Goal: Obtain resource: Obtain resource

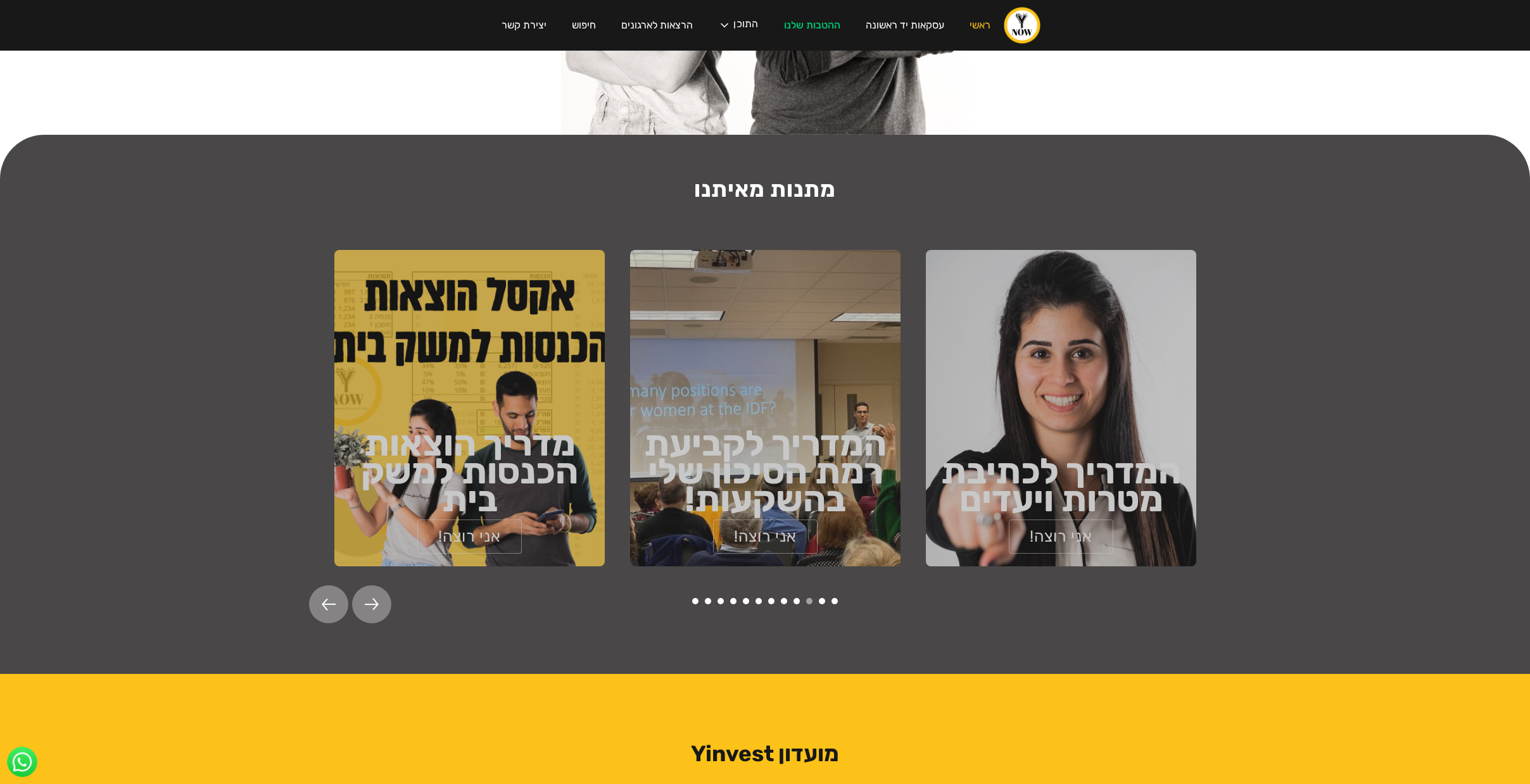
scroll to position [1946, 0]
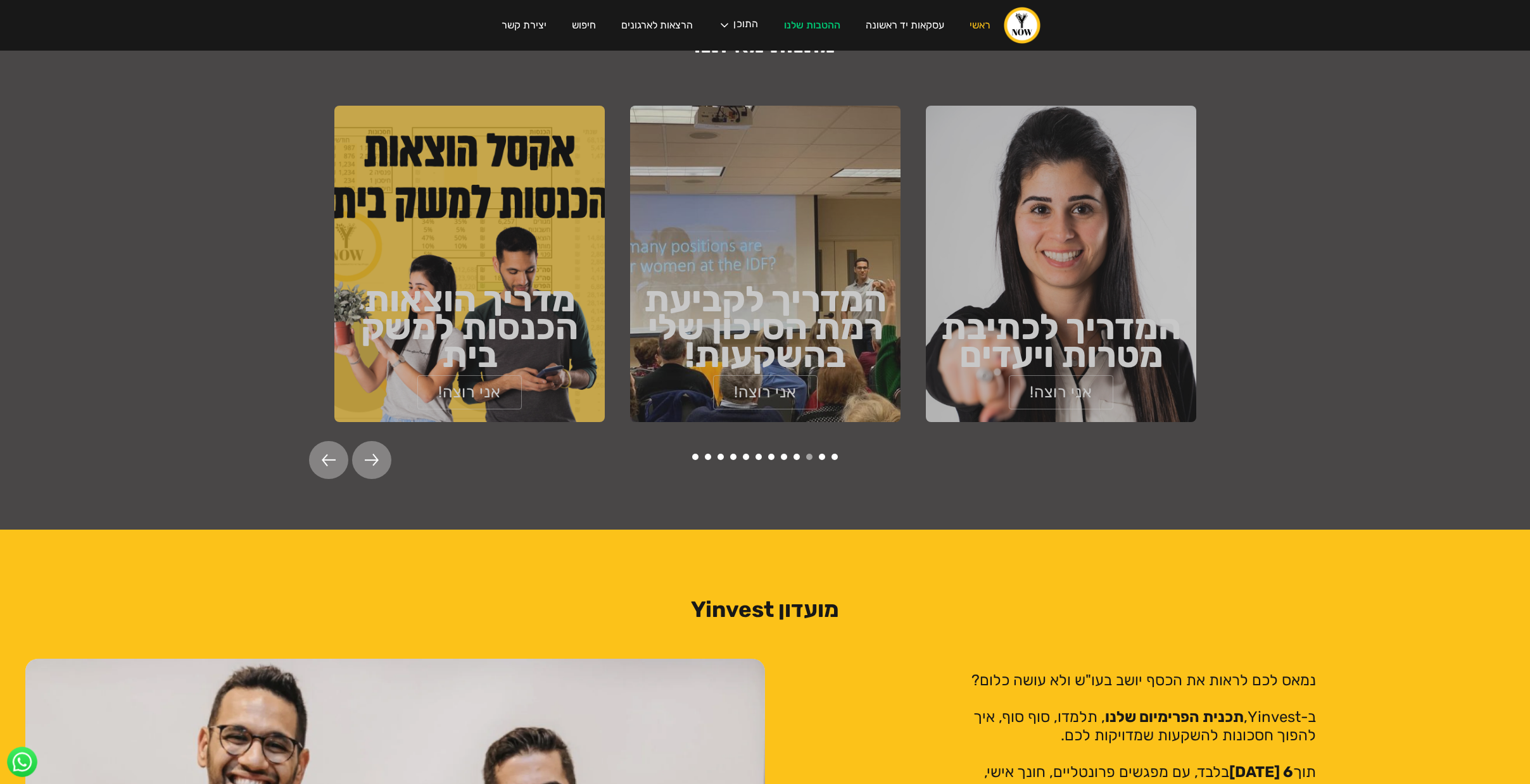
click at [314, 448] on div at bounding box center [328, 460] width 39 height 38
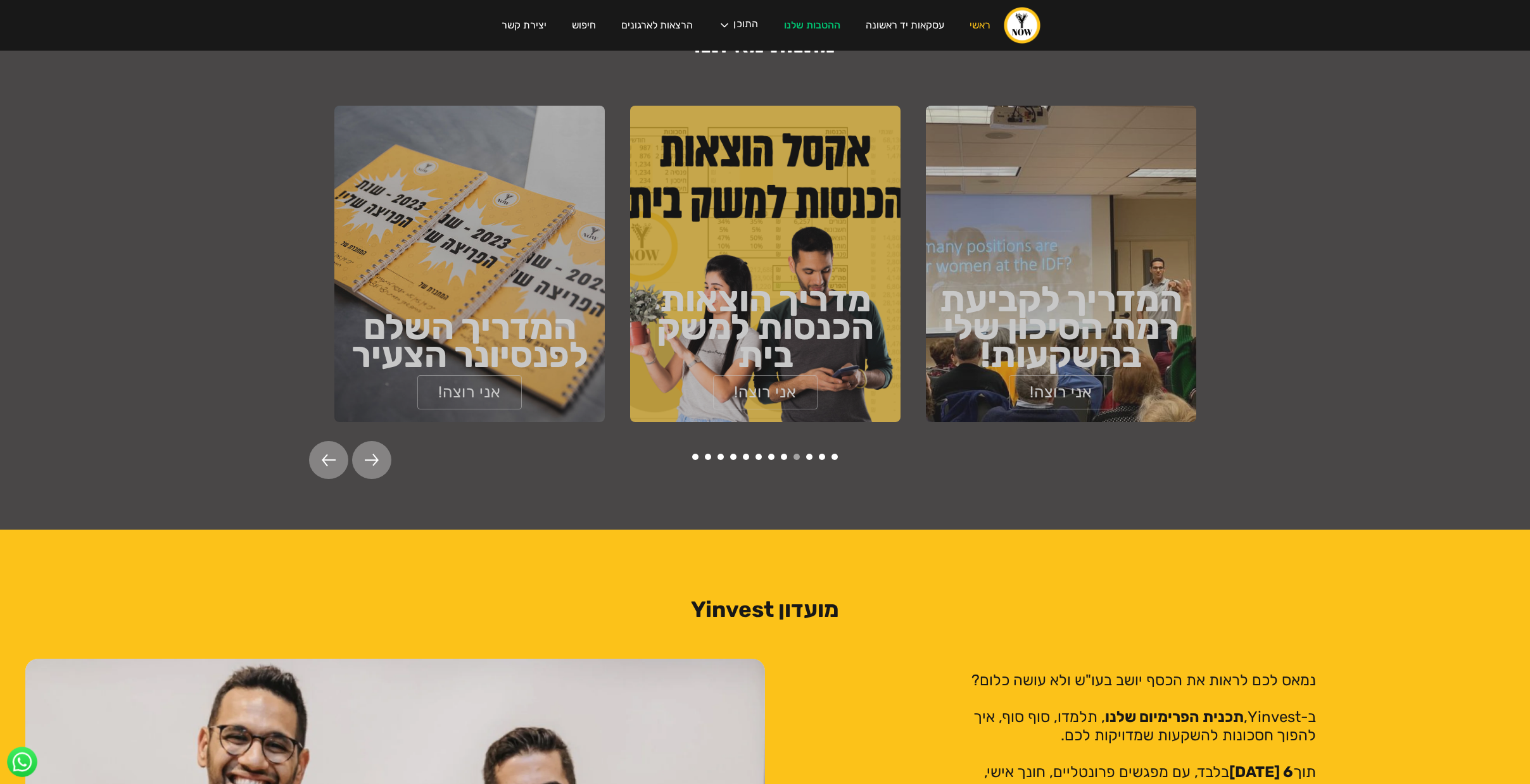
click at [319, 447] on div at bounding box center [328, 460] width 39 height 38
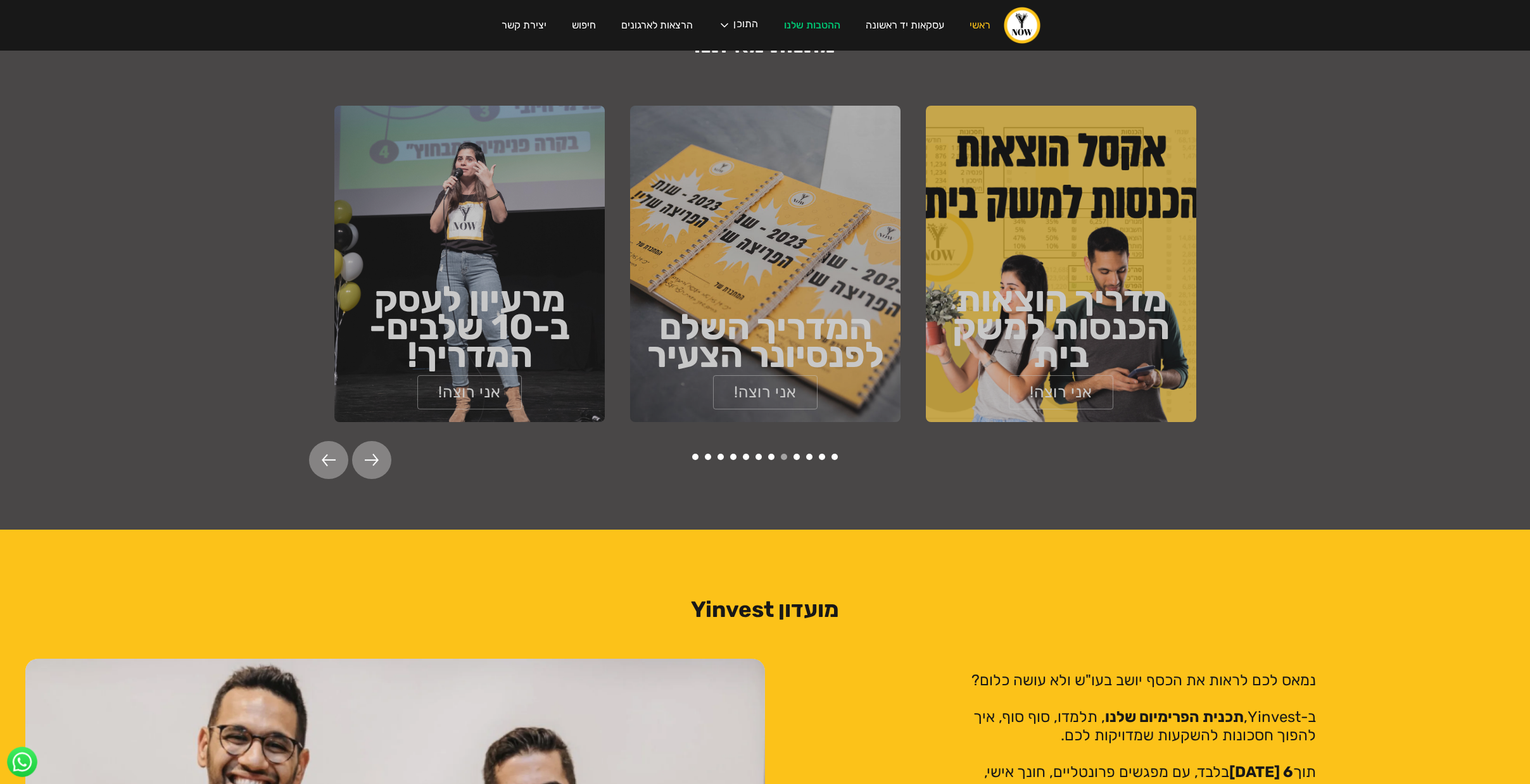
click at [319, 447] on div at bounding box center [328, 460] width 39 height 38
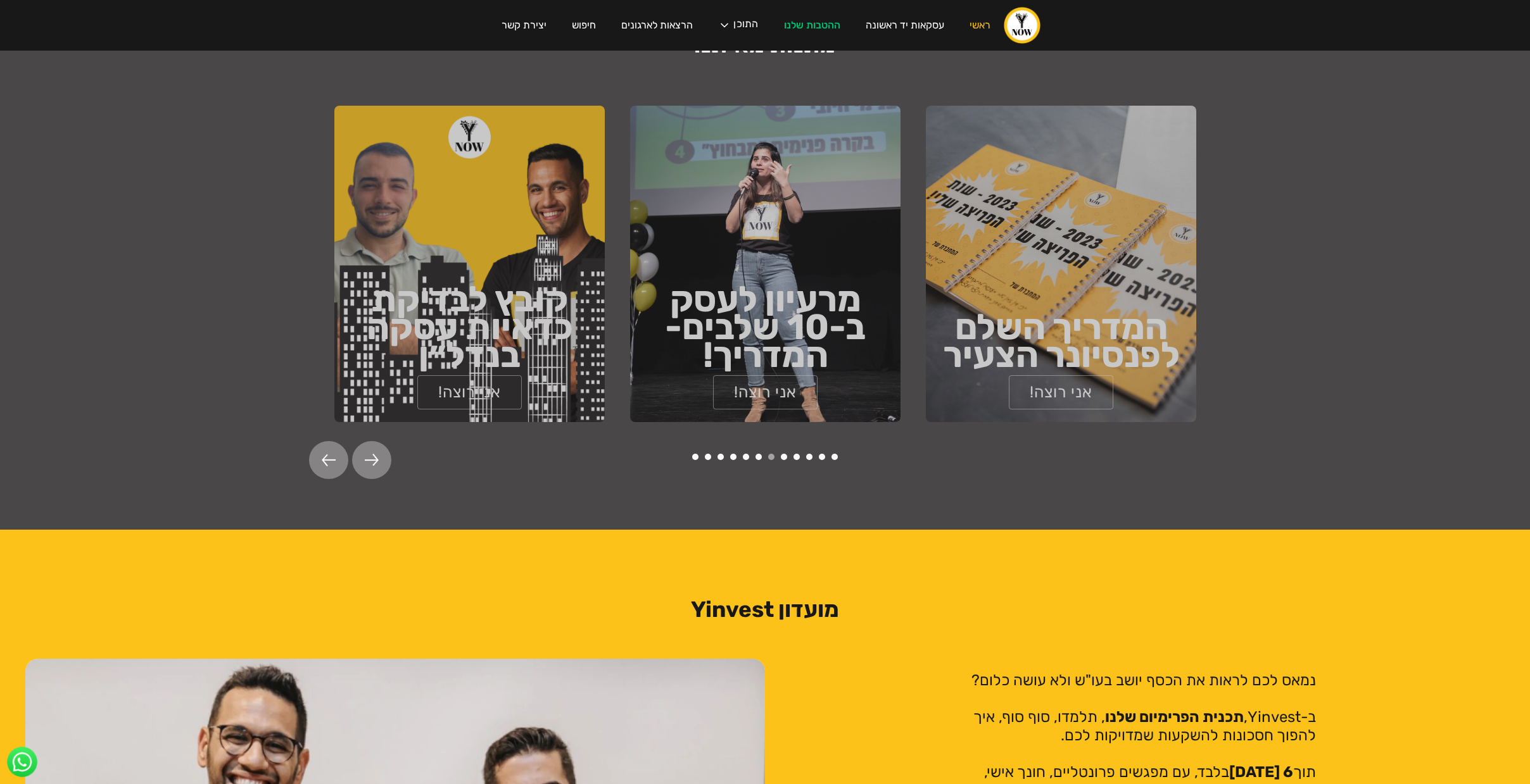
click at [319, 447] on div at bounding box center [328, 460] width 39 height 38
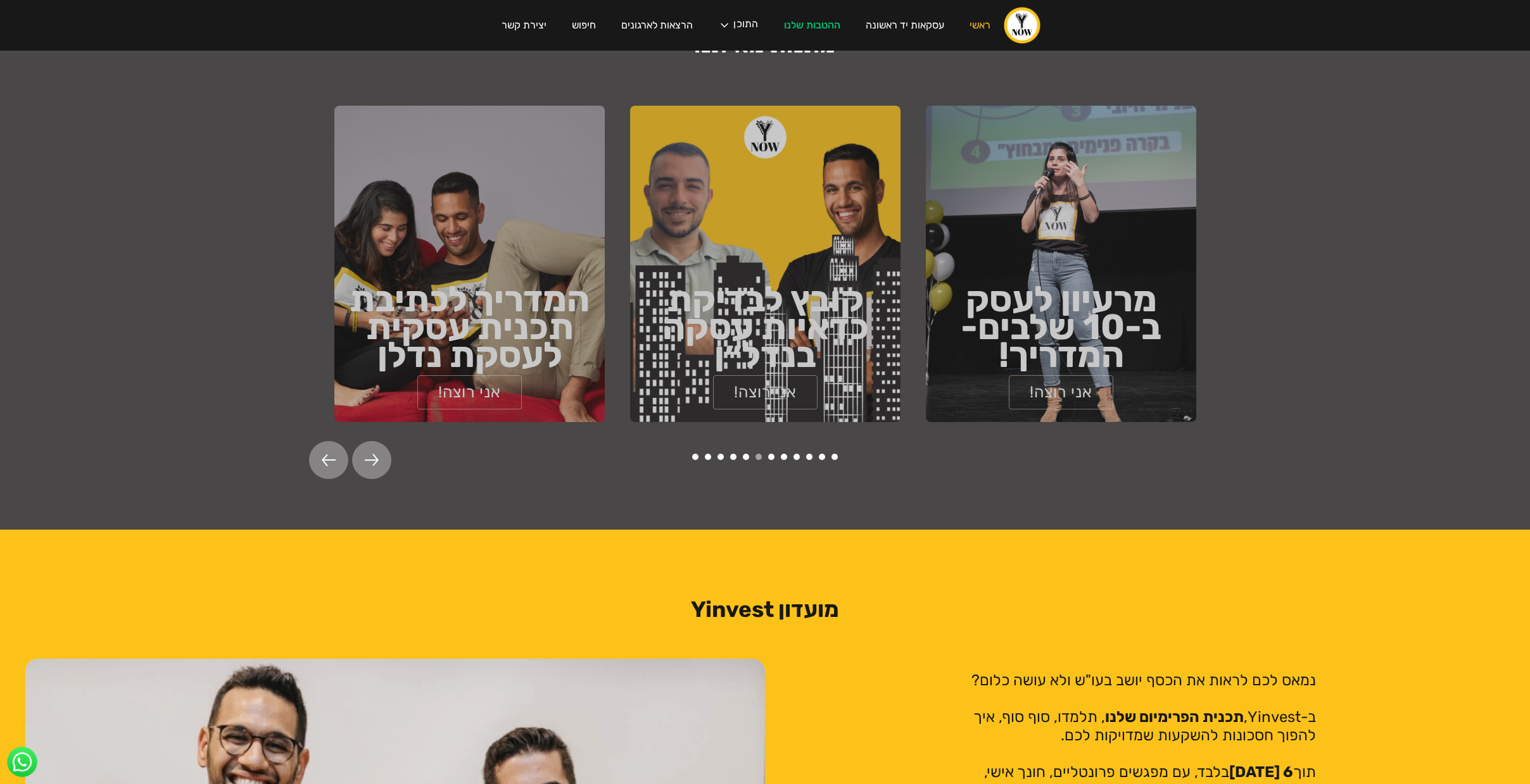
click at [319, 447] on div at bounding box center [328, 460] width 39 height 38
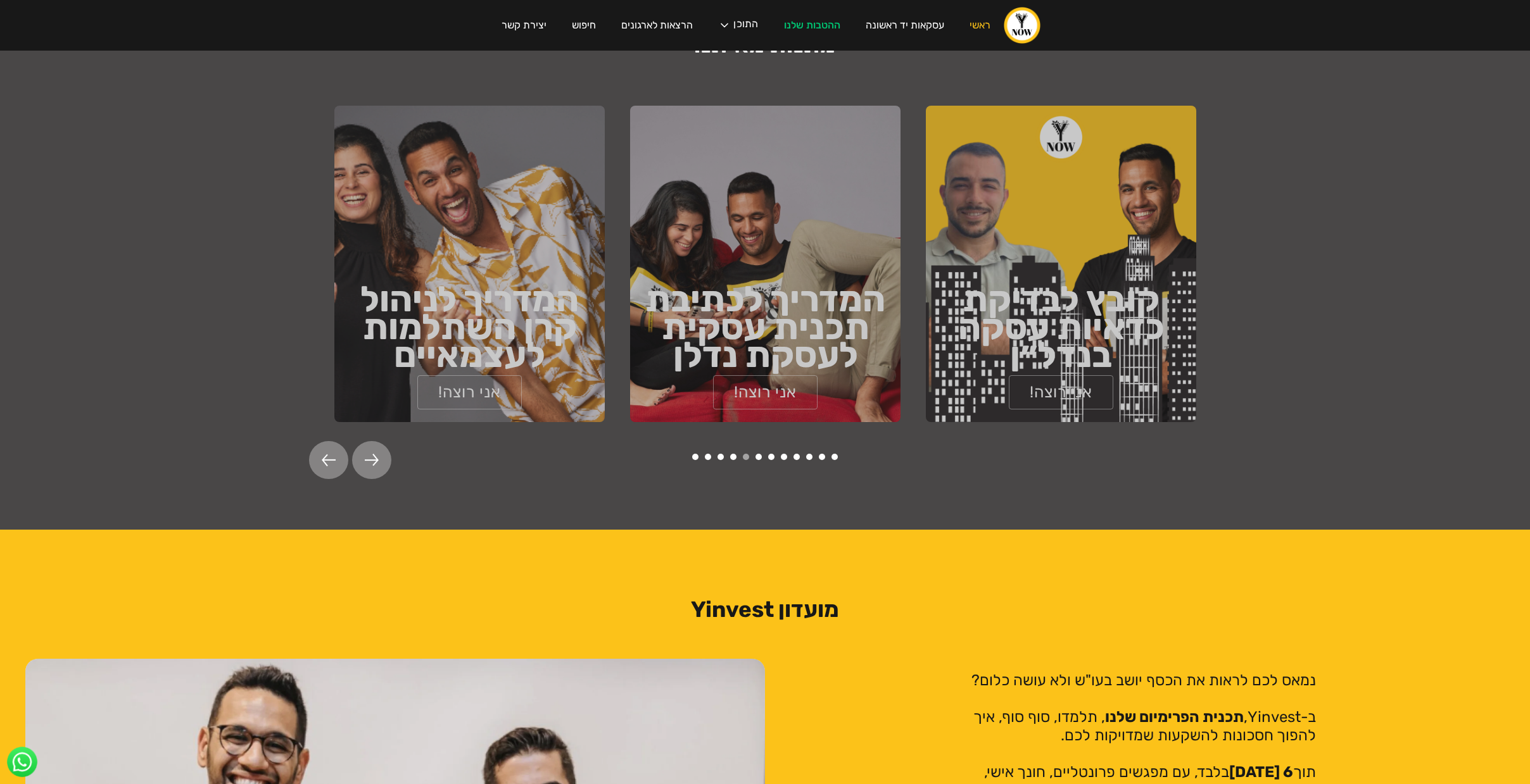
click at [319, 447] on div at bounding box center [328, 460] width 39 height 38
click at [320, 447] on div at bounding box center [328, 460] width 39 height 38
click at [341, 444] on div at bounding box center [328, 460] width 39 height 38
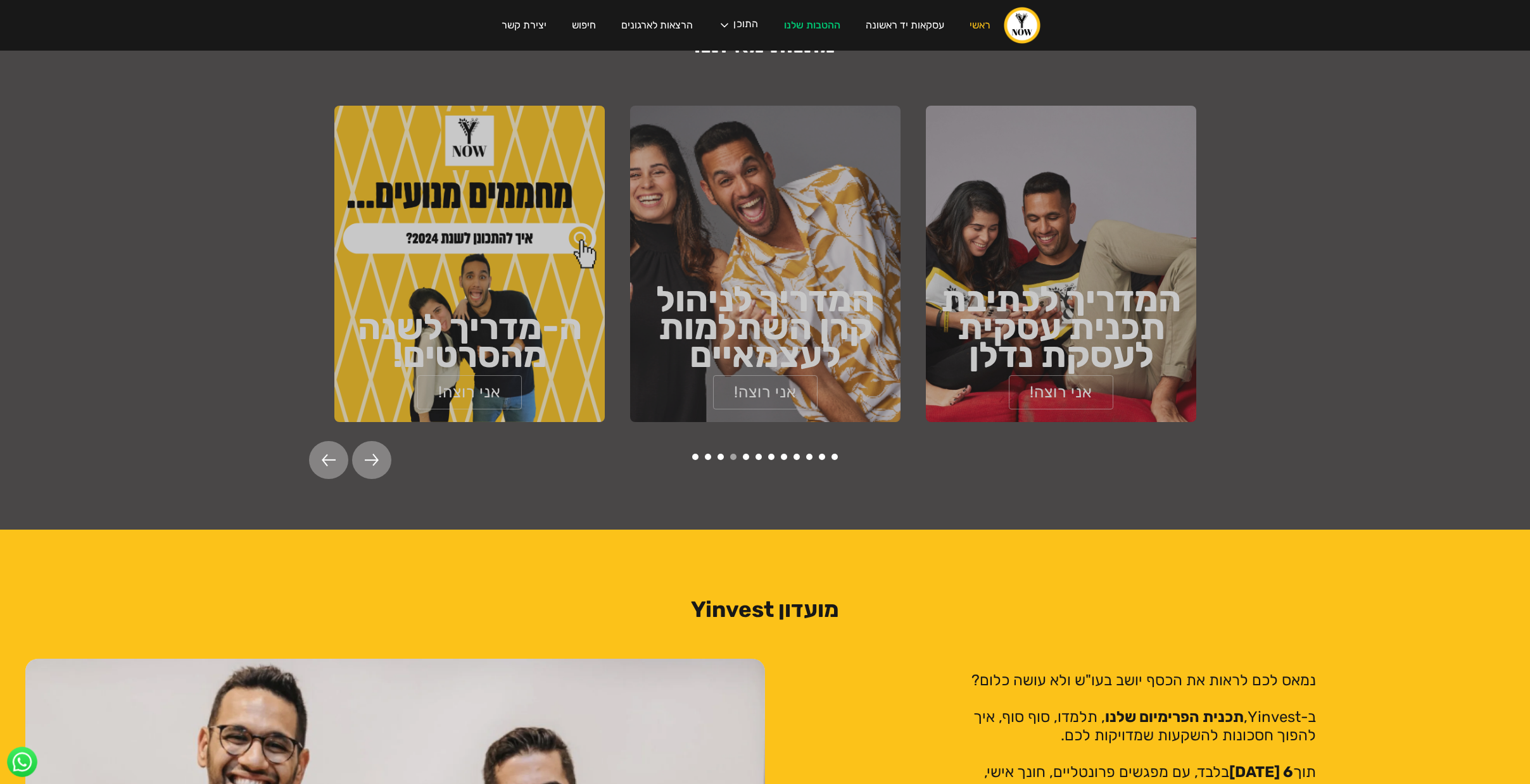
click at [358, 444] on div at bounding box center [371, 460] width 39 height 38
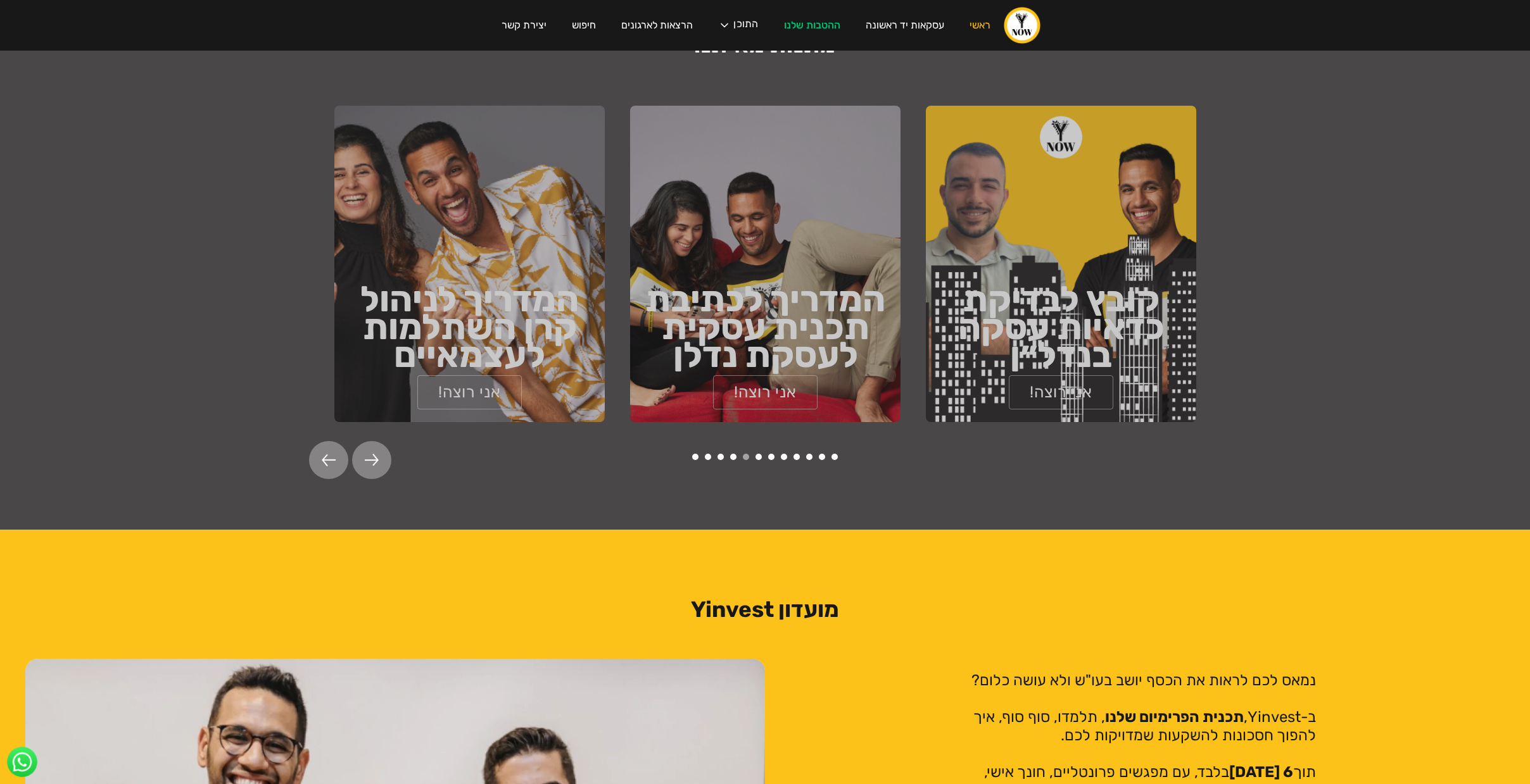
click at [358, 444] on div at bounding box center [371, 460] width 39 height 38
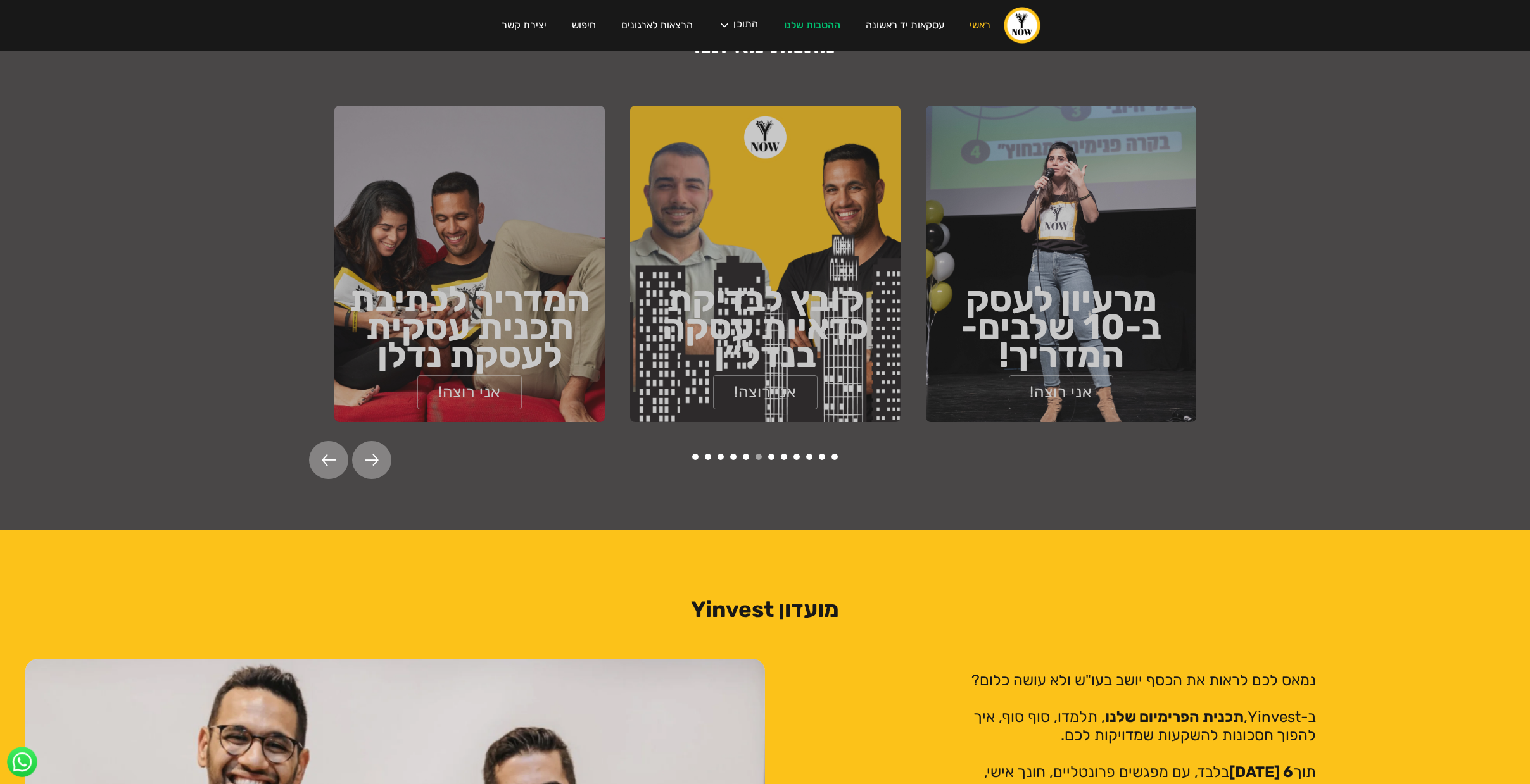
click at [358, 444] on div at bounding box center [371, 460] width 39 height 38
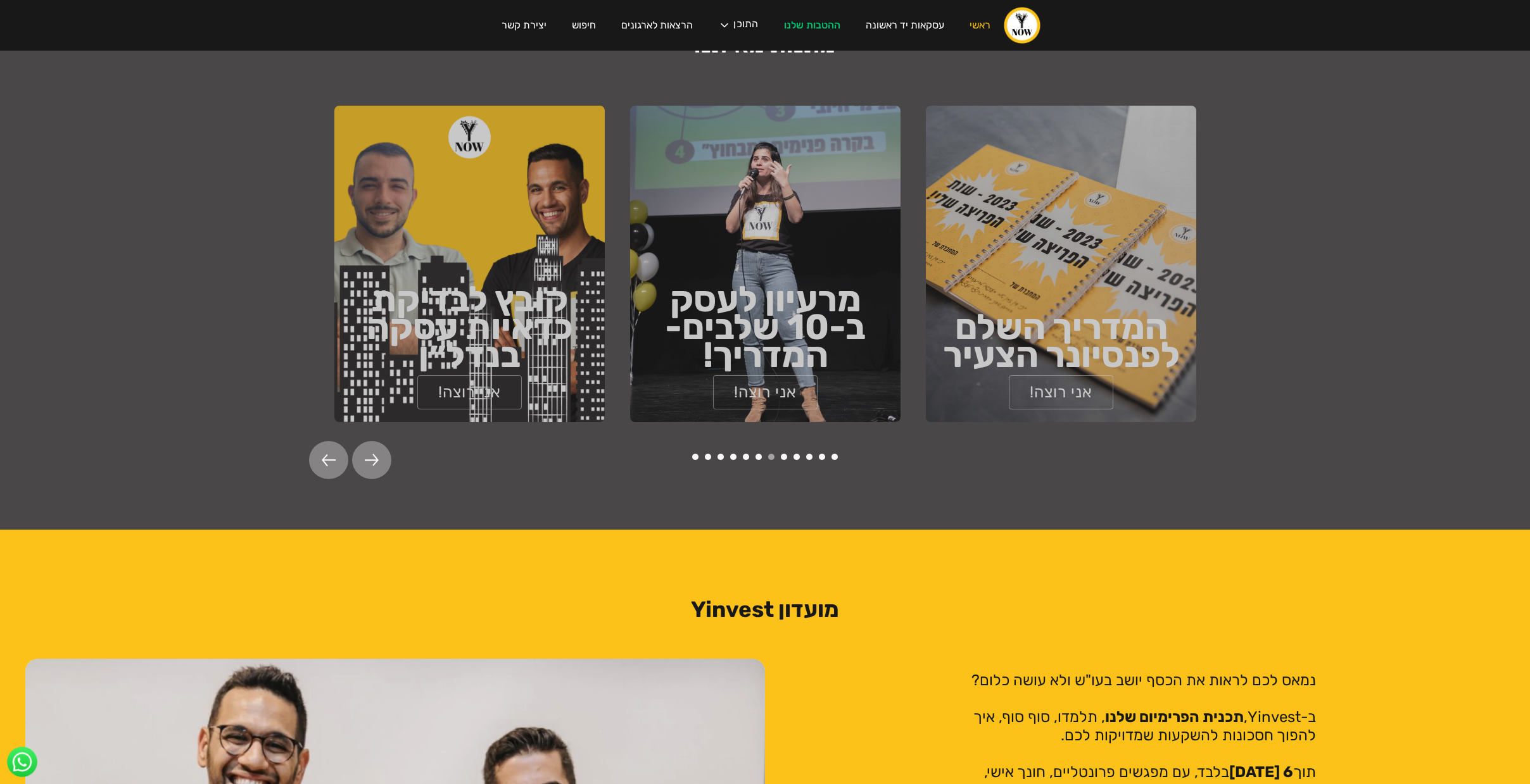
click at [358, 444] on div at bounding box center [371, 460] width 39 height 38
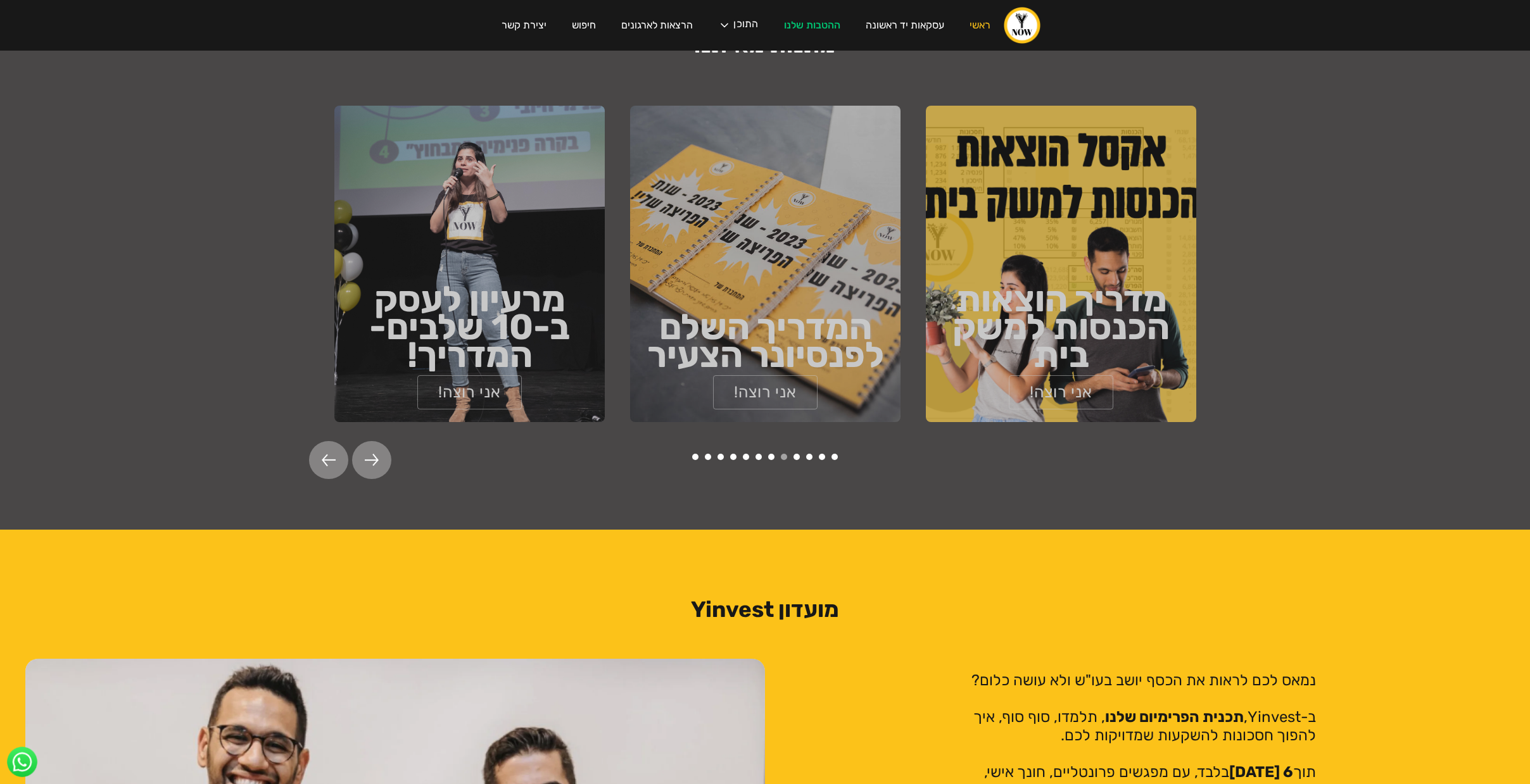
click at [358, 444] on div at bounding box center [371, 460] width 39 height 38
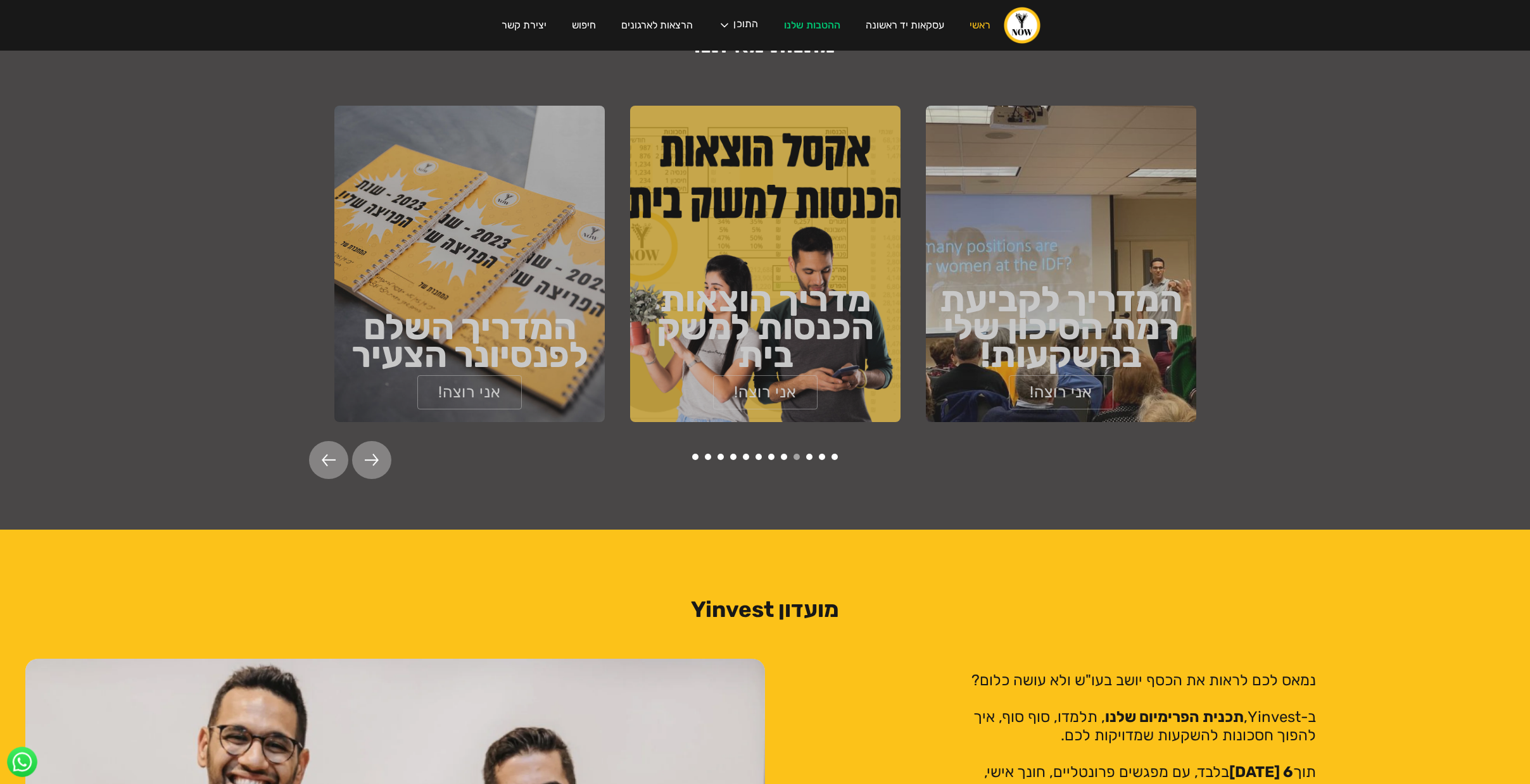
click at [358, 444] on div at bounding box center [371, 460] width 39 height 38
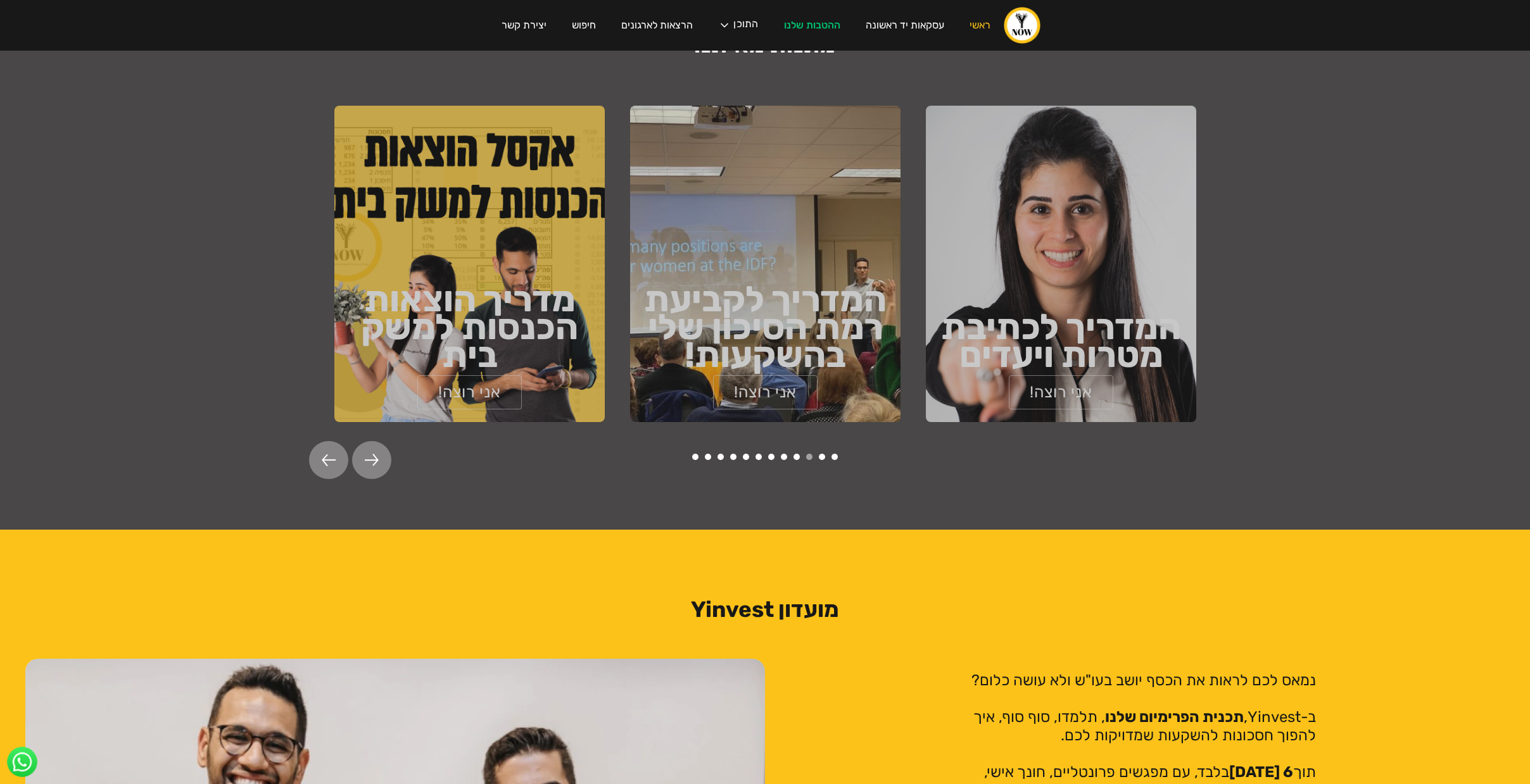
click at [358, 444] on div at bounding box center [371, 460] width 39 height 38
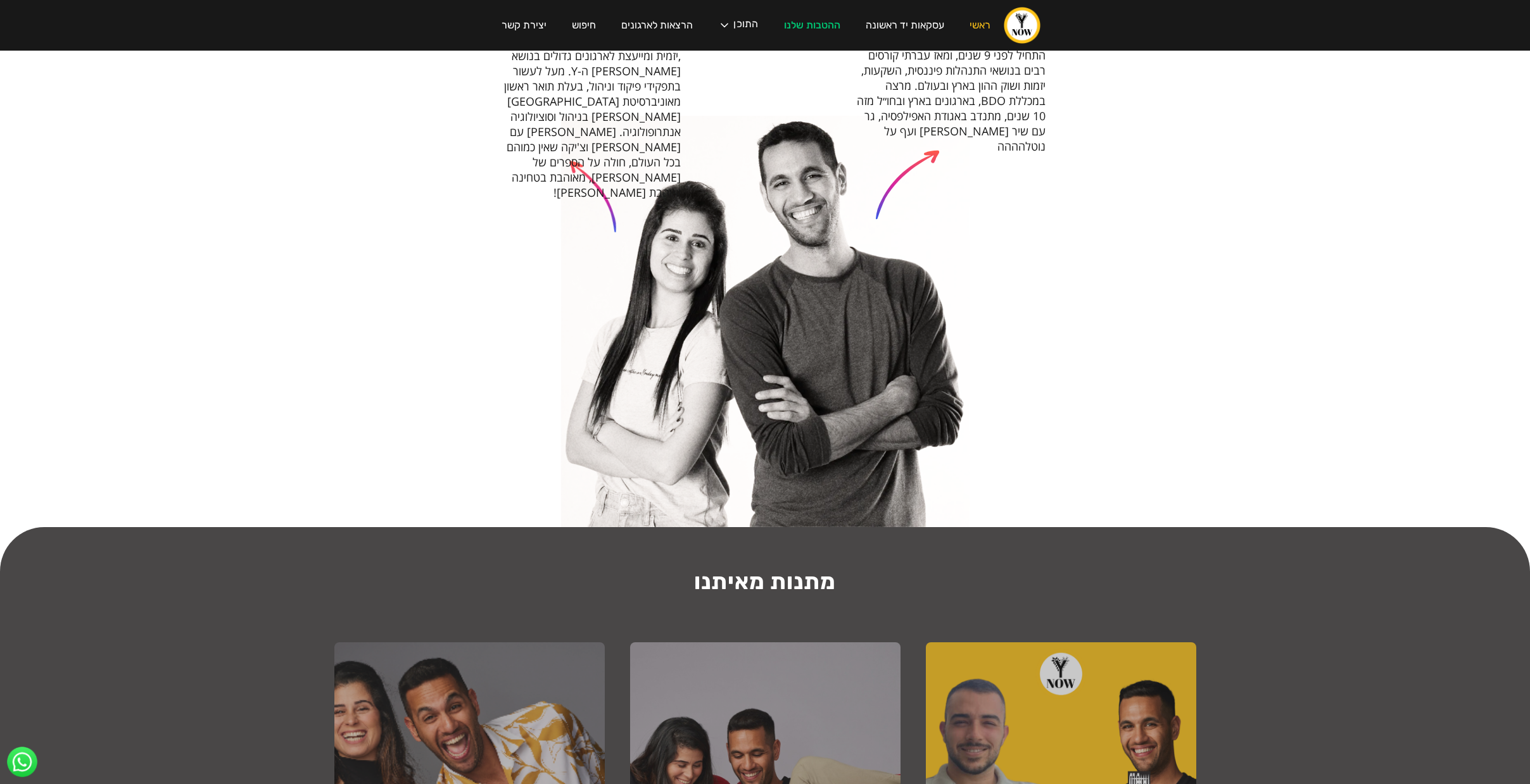
scroll to position [962, 0]
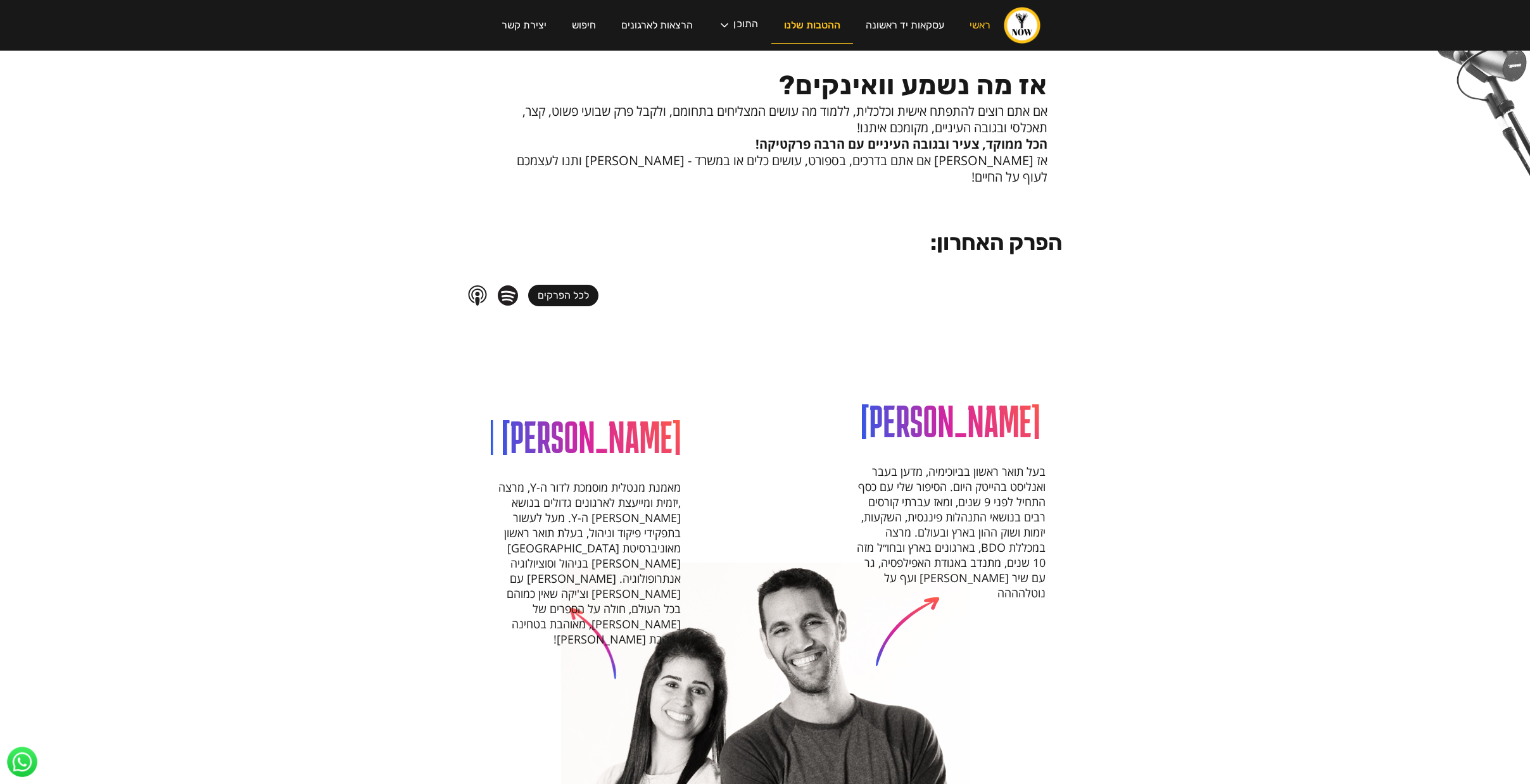
click at [811, 29] on link "ההטבות שלנו" at bounding box center [812, 25] width 81 height 36
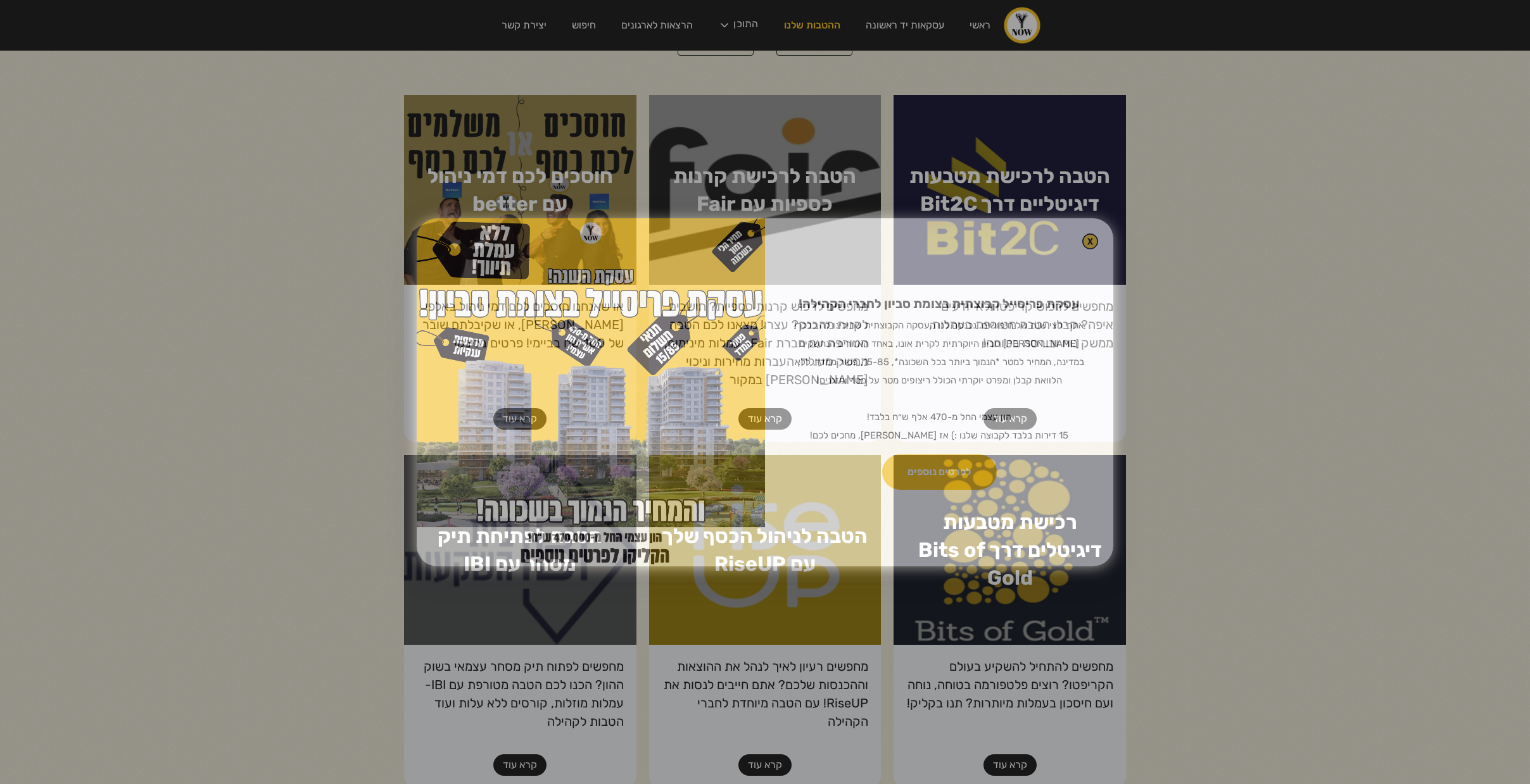
scroll to position [158, 0]
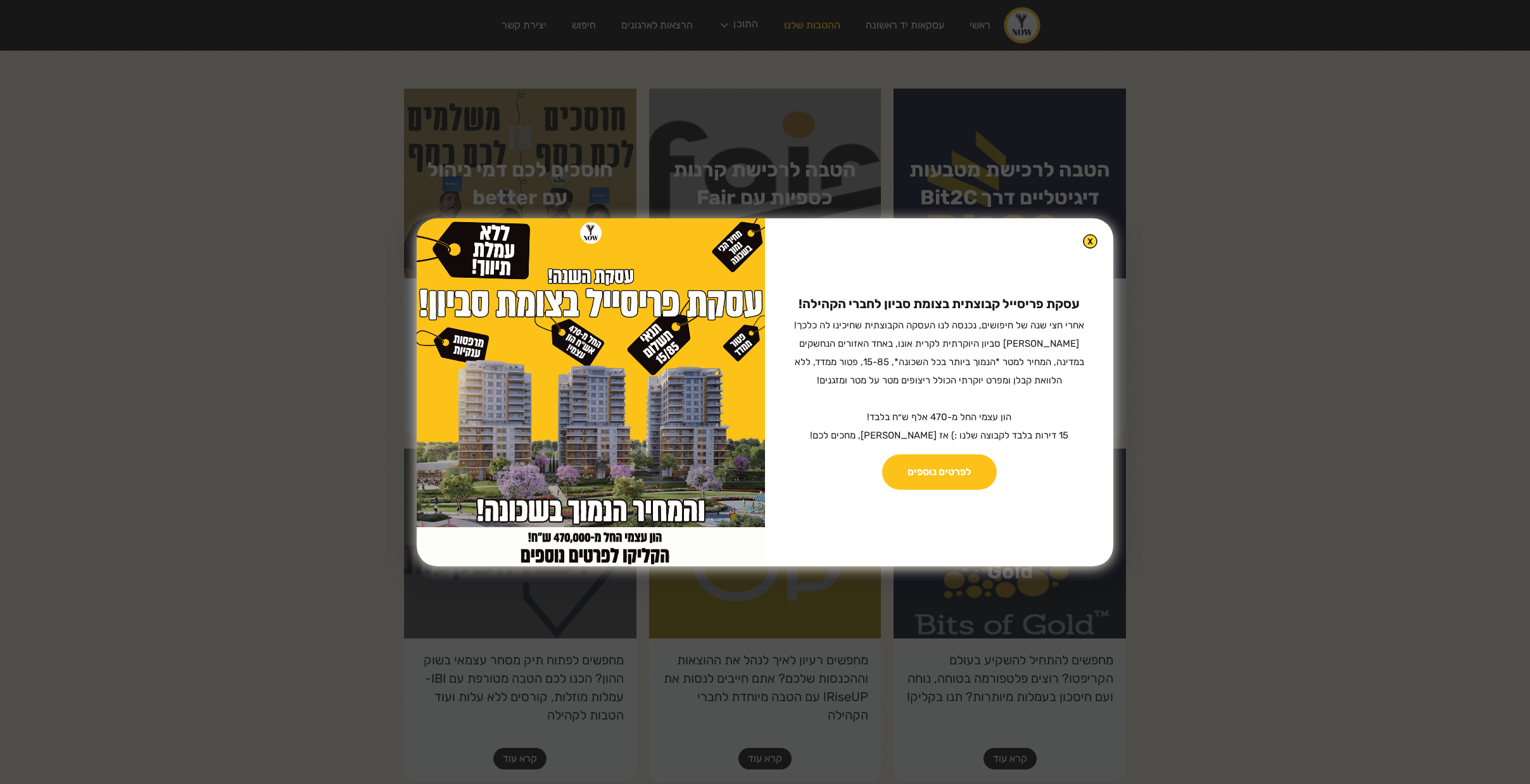
click at [1083, 239] on img at bounding box center [1090, 241] width 15 height 15
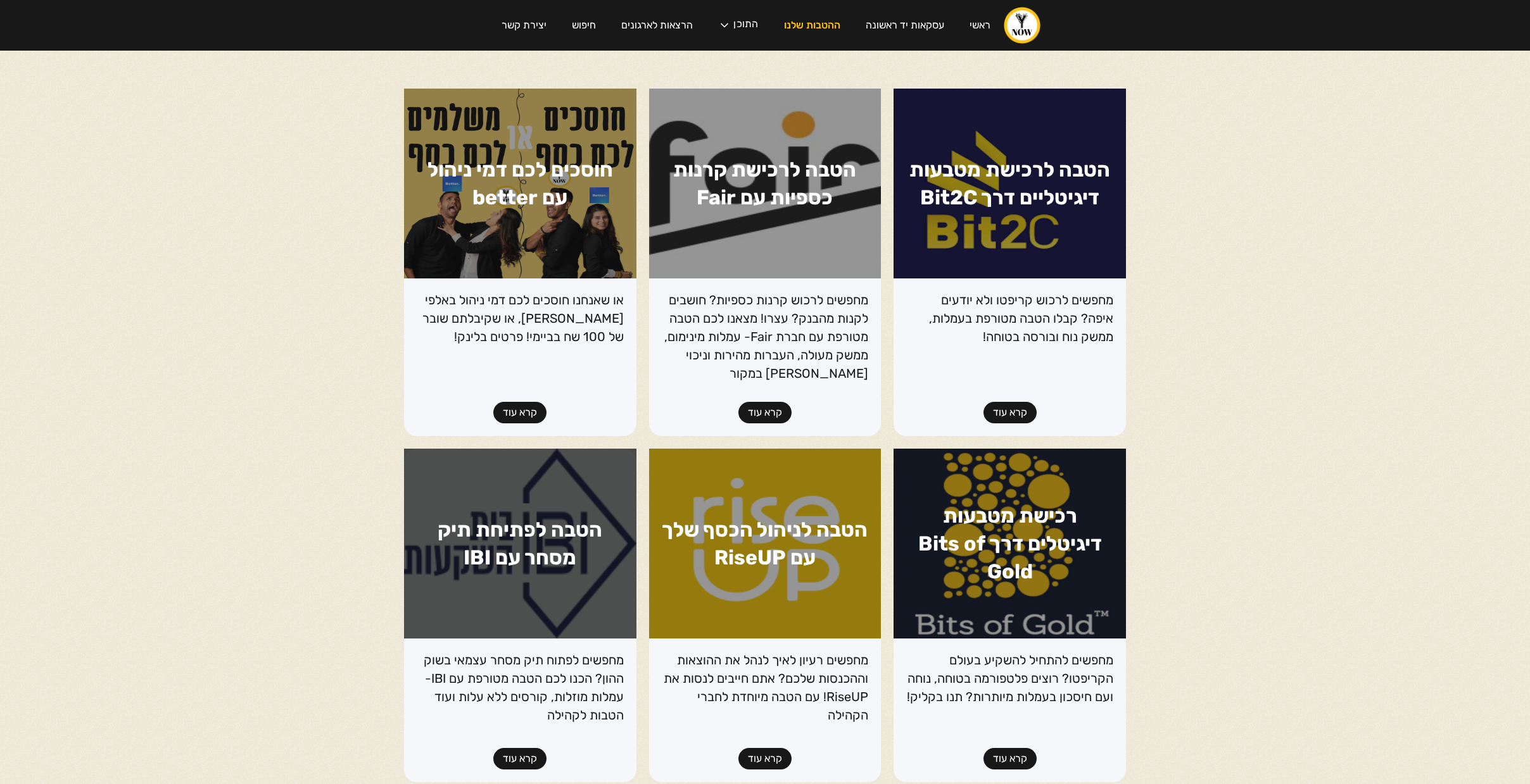
click at [524, 418] on link "קרא עוד" at bounding box center [519, 413] width 53 height 22
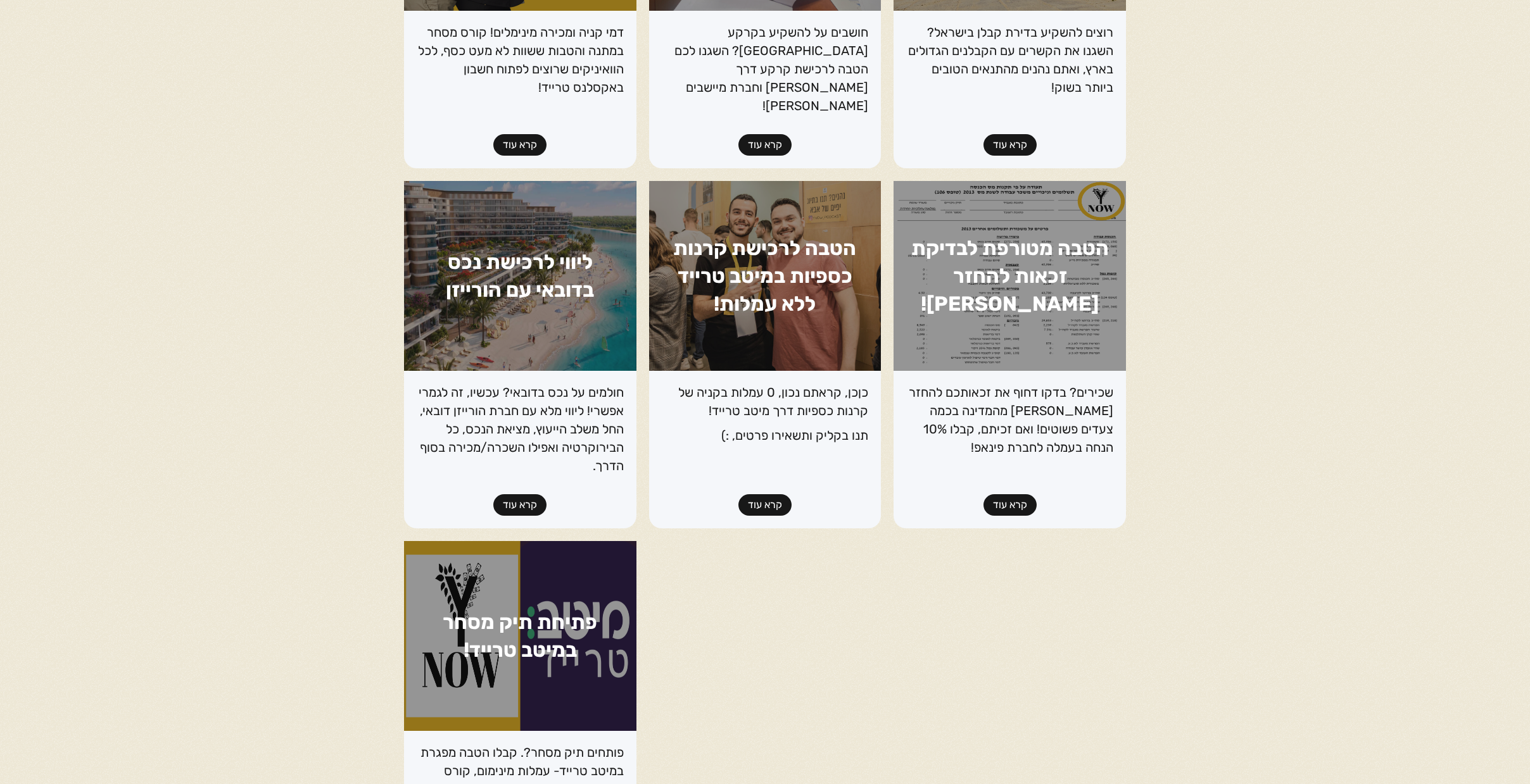
scroll to position [1136, 0]
